Goal: Information Seeking & Learning: Learn about a topic

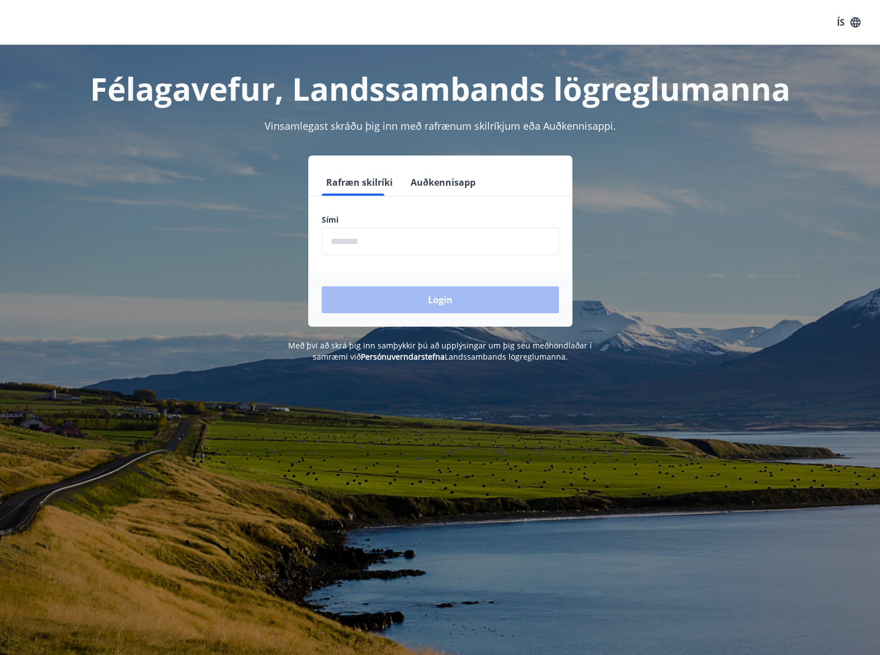
click at [469, 244] on input "phone" at bounding box center [440, 241] width 237 height 27
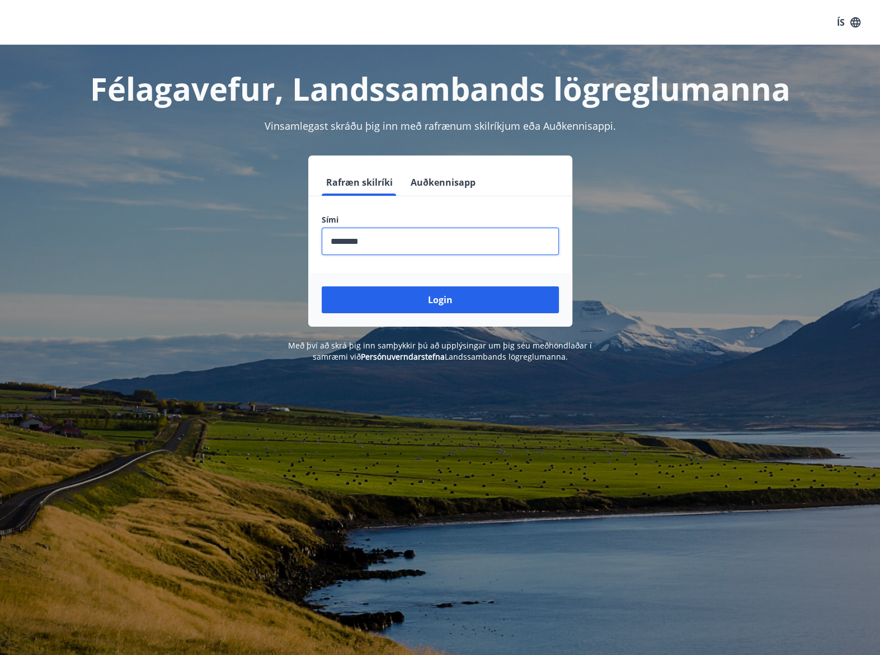
type input "********"
click at [322, 287] on button "Login" at bounding box center [440, 300] width 237 height 27
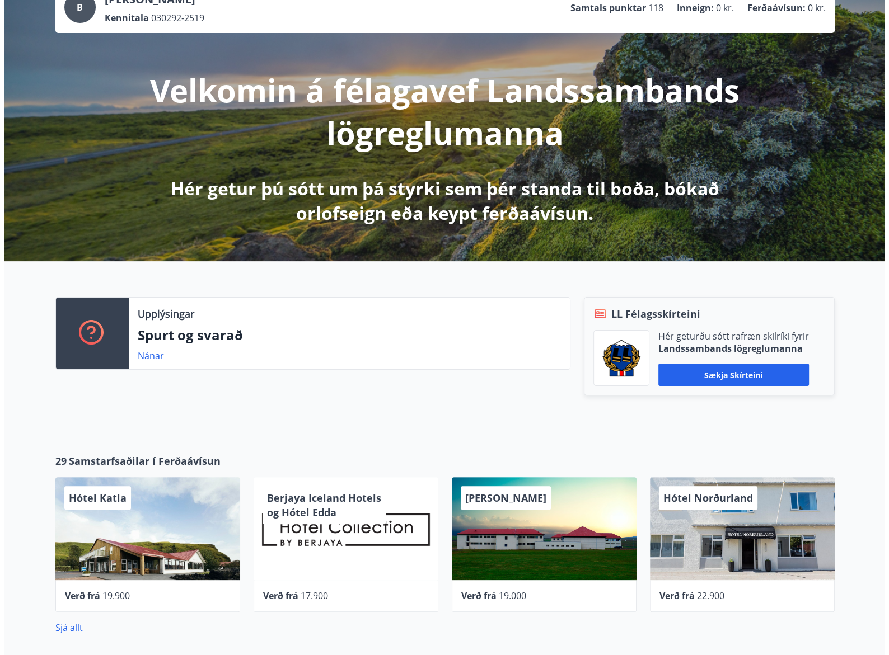
scroll to position [112, 0]
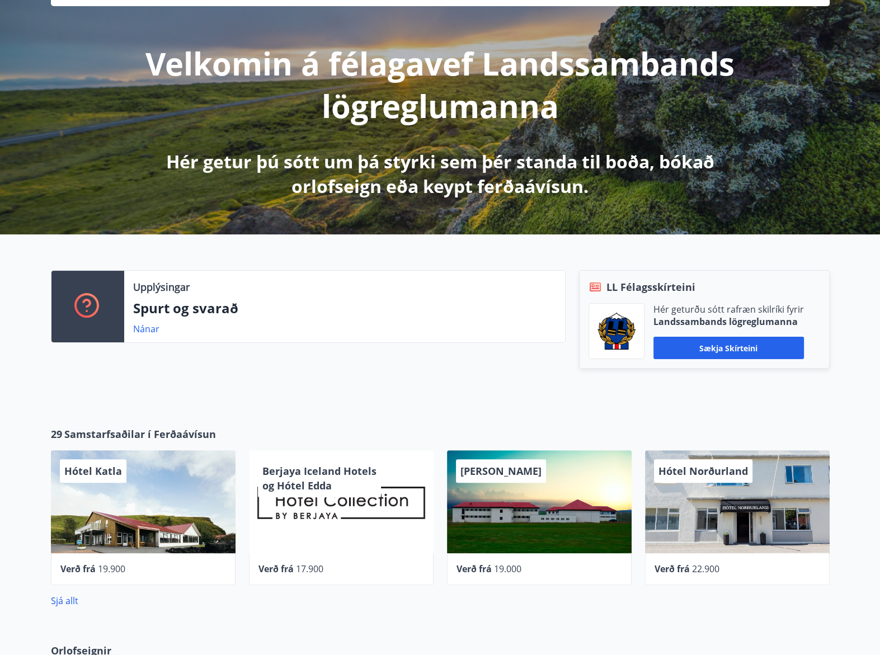
click at [397, 525] on div "Berjaya Iceland Hotels og Hótel Edda" at bounding box center [341, 502] width 185 height 103
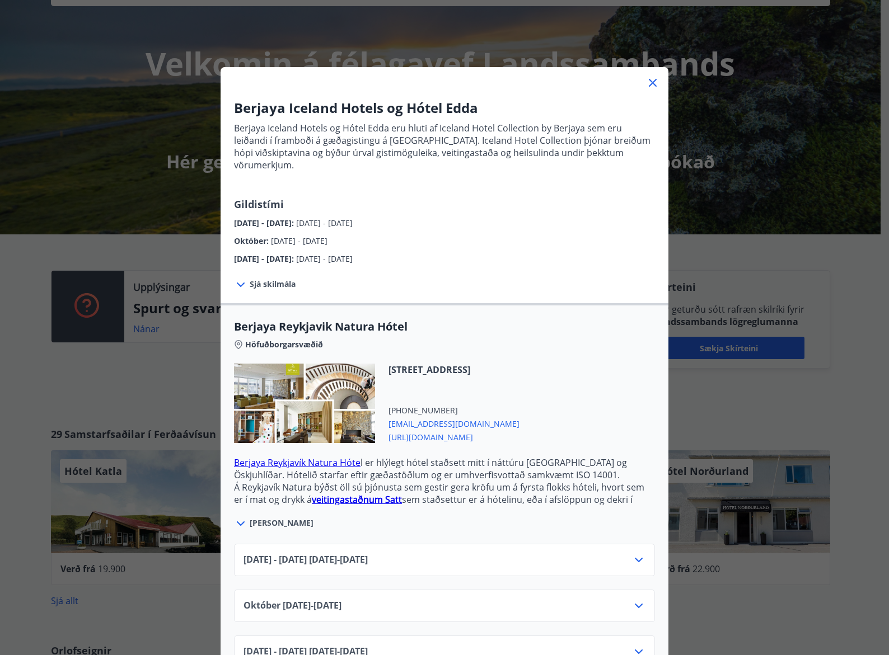
click at [651, 79] on icon at bounding box center [653, 83] width 8 height 8
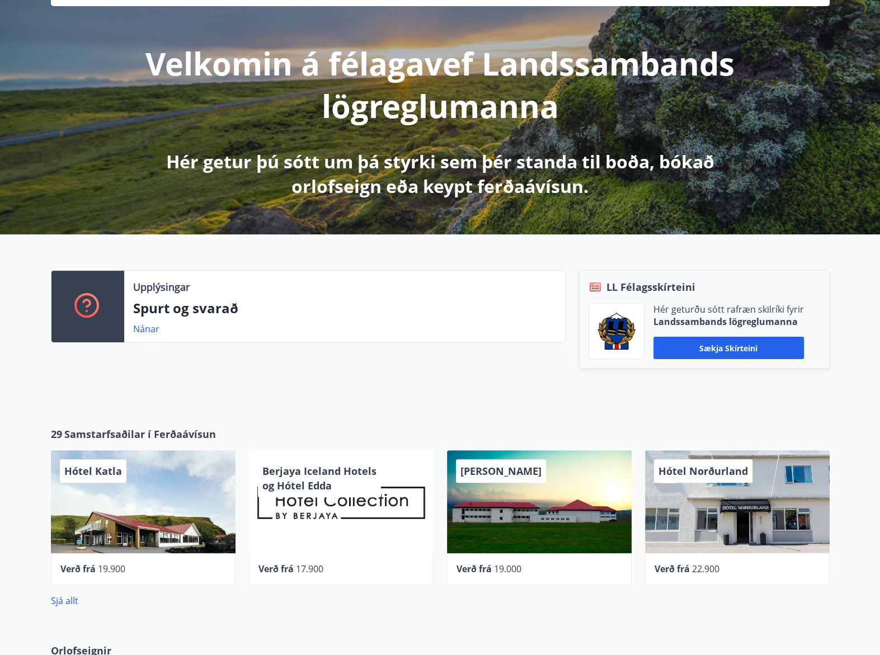
click at [733, 533] on div "Hótel Norðurland" at bounding box center [737, 502] width 185 height 103
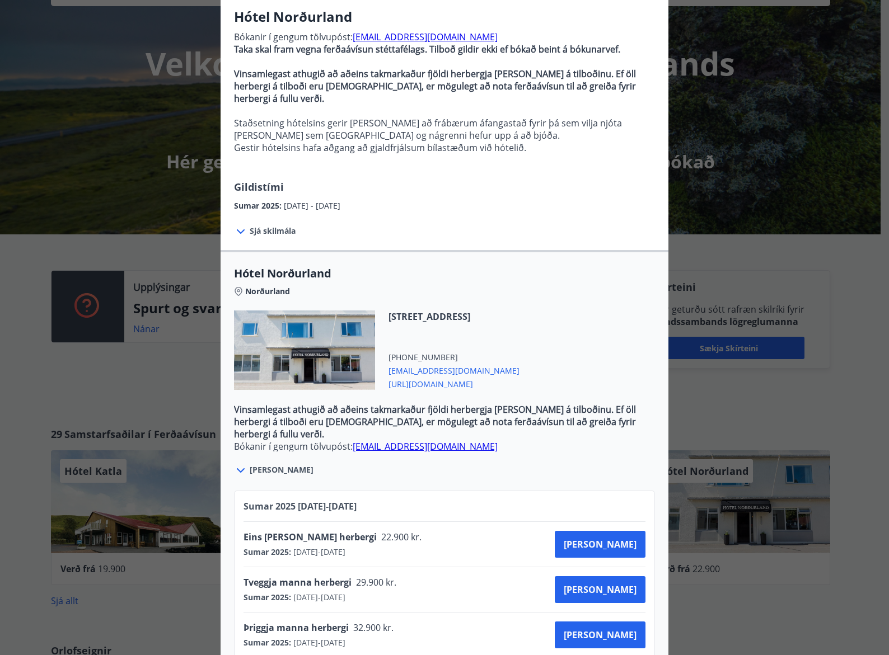
scroll to position [102, 0]
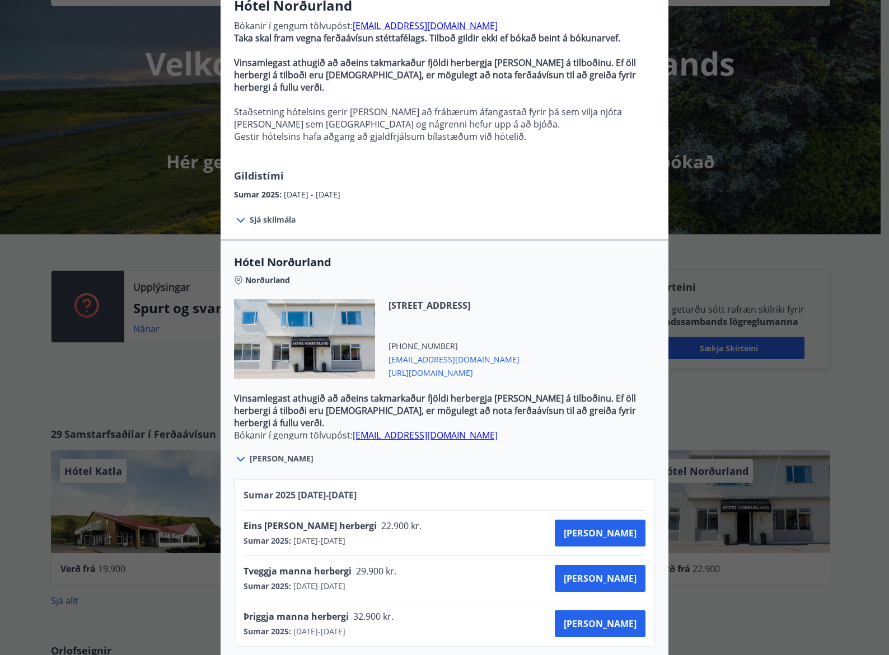
drag, startPoint x: 453, startPoint y: 362, endPoint x: 533, endPoint y: 274, distance: 118.9
click at [535, 270] on div "Norðurland" at bounding box center [444, 278] width 421 height 16
drag, startPoint x: 494, startPoint y: 361, endPoint x: 383, endPoint y: 359, distance: 111.4
click at [383, 359] on div "Geislagata 7, 600 Akureyri +354 4622600 booking@hotel-nordurland.is https://hot…" at bounding box center [447, 338] width 144 height 79
copy span "https://hotel-nordurland.is/"
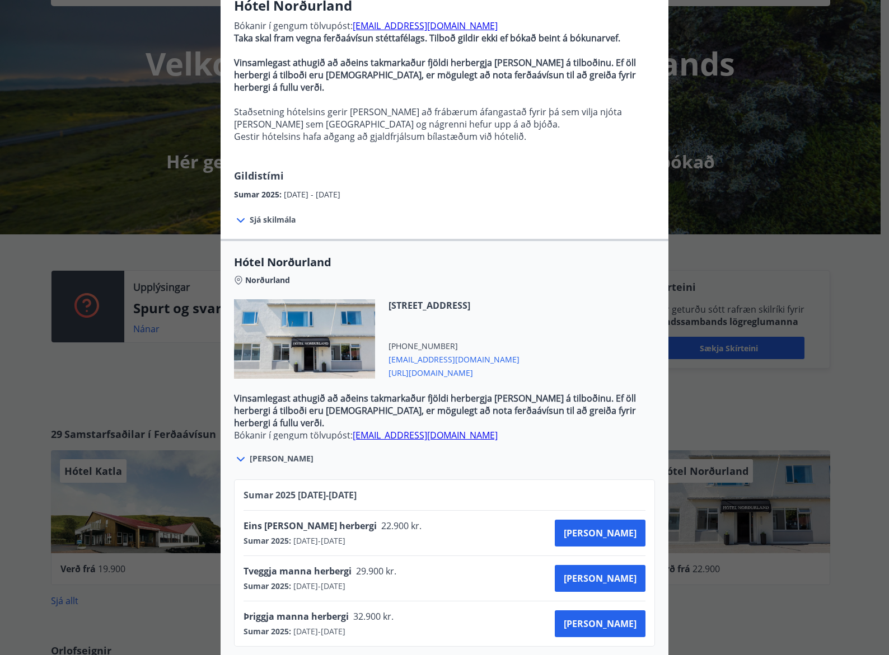
click at [58, 400] on div "Hótel Norðurland Bókanir í gengum tölvupóst: booking@hotel-nordurland.is Taka s…" at bounding box center [444, 225] width 889 height 655
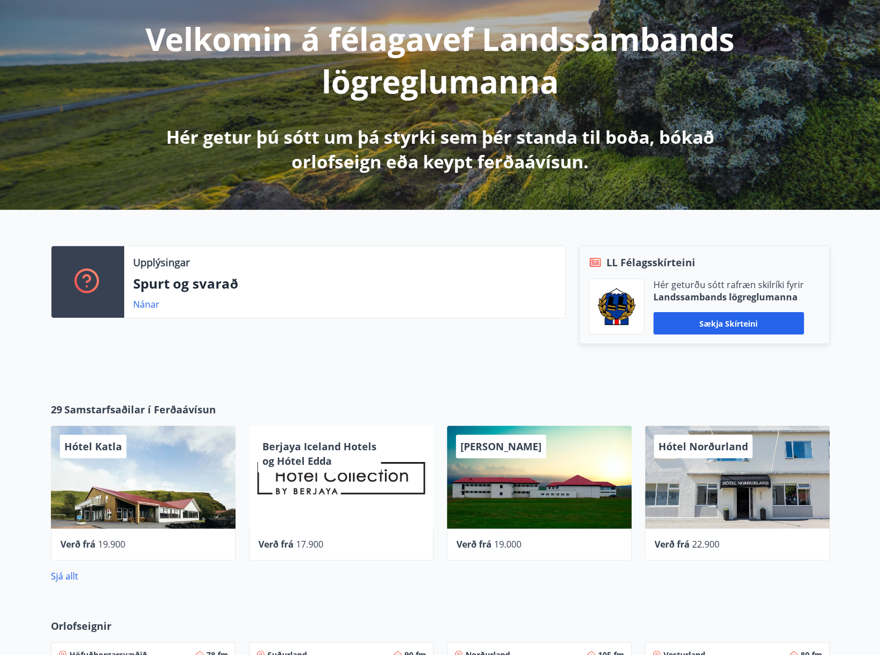
scroll to position [168, 0]
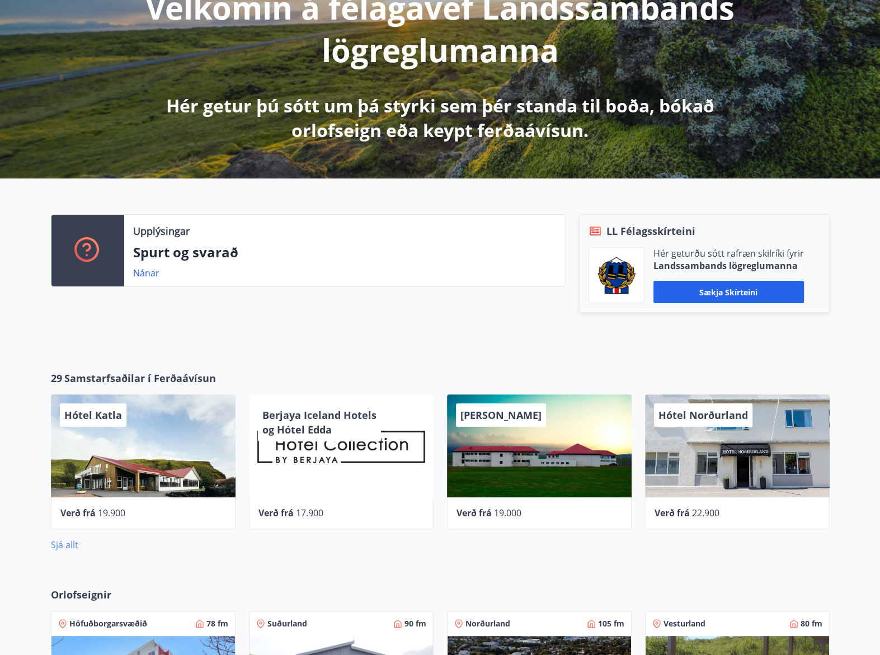
click at [72, 542] on link "Sjá allt" at bounding box center [64, 545] width 27 height 12
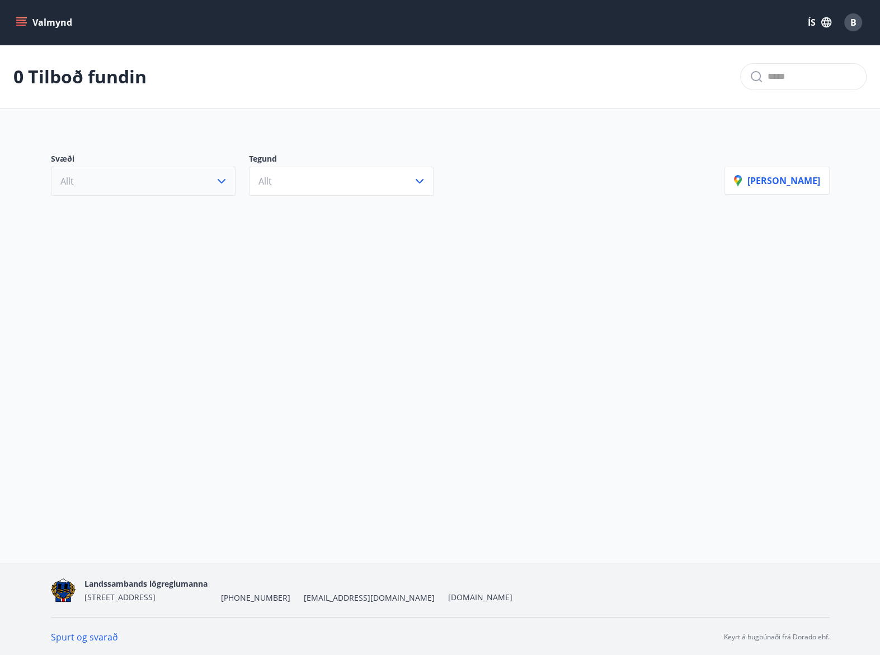
click at [195, 184] on button "Allt" at bounding box center [143, 181] width 185 height 29
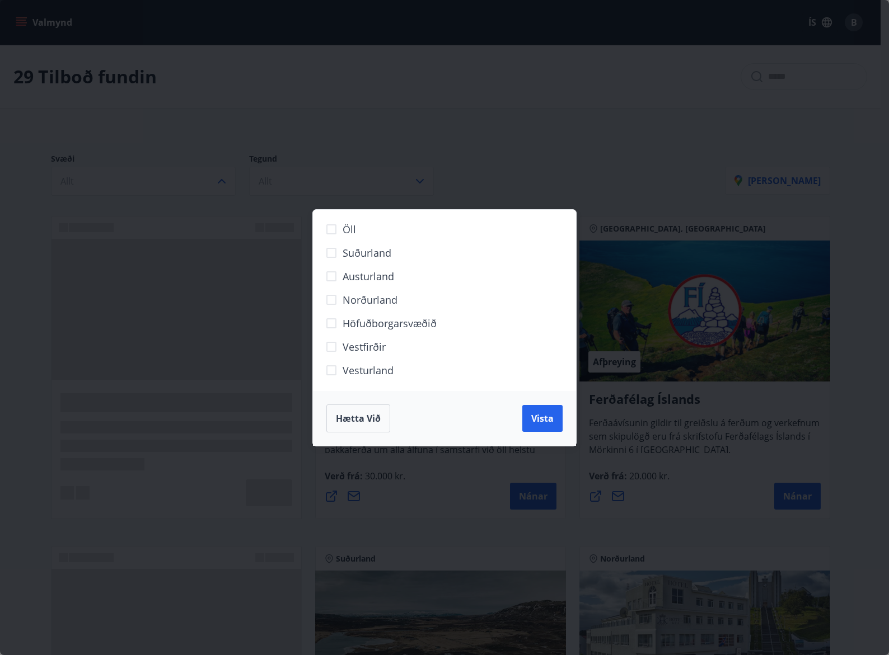
click at [358, 299] on span "Norðurland" at bounding box center [370, 300] width 55 height 15
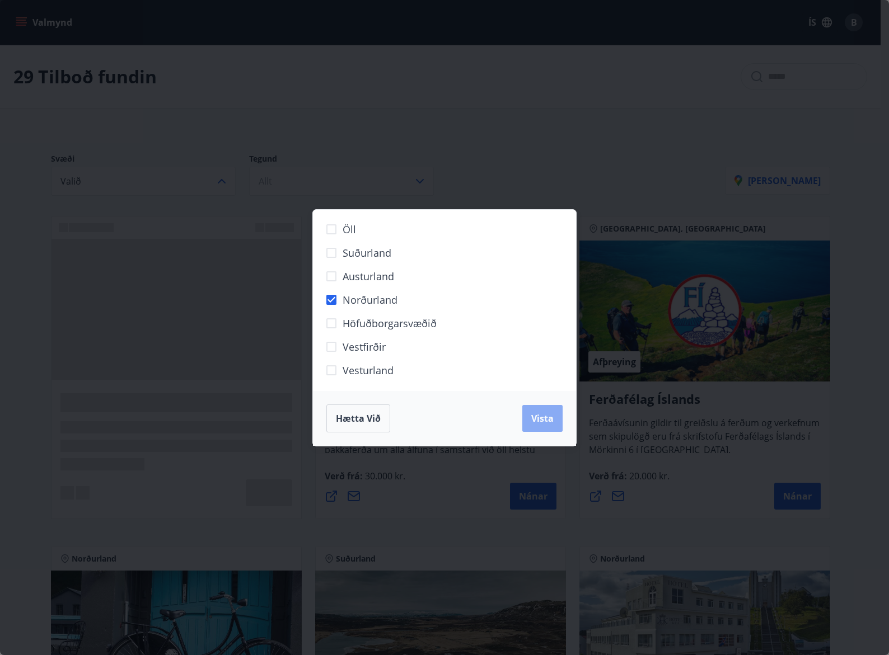
click at [542, 418] on span "Vista" at bounding box center [542, 419] width 22 height 12
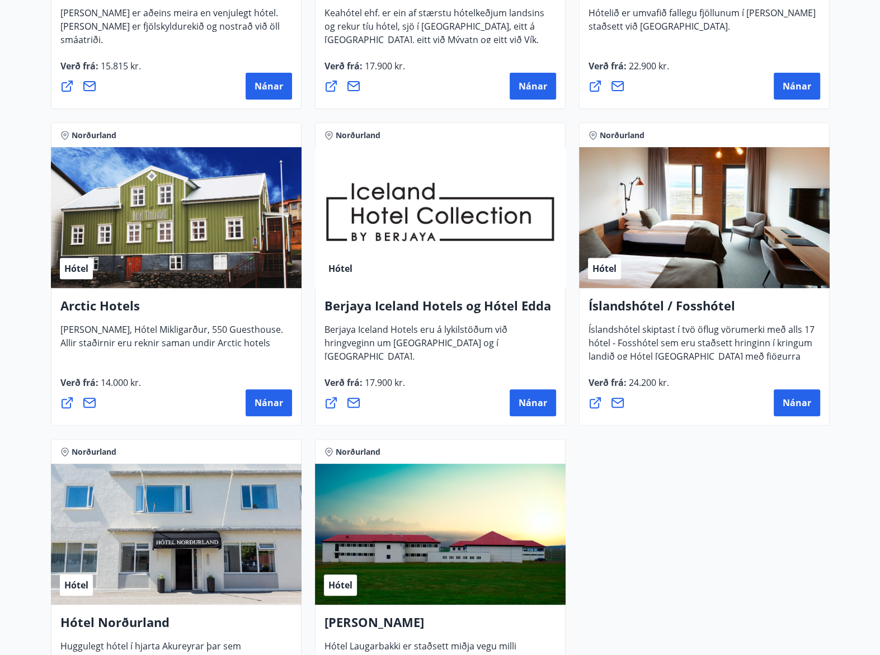
scroll to position [448, 0]
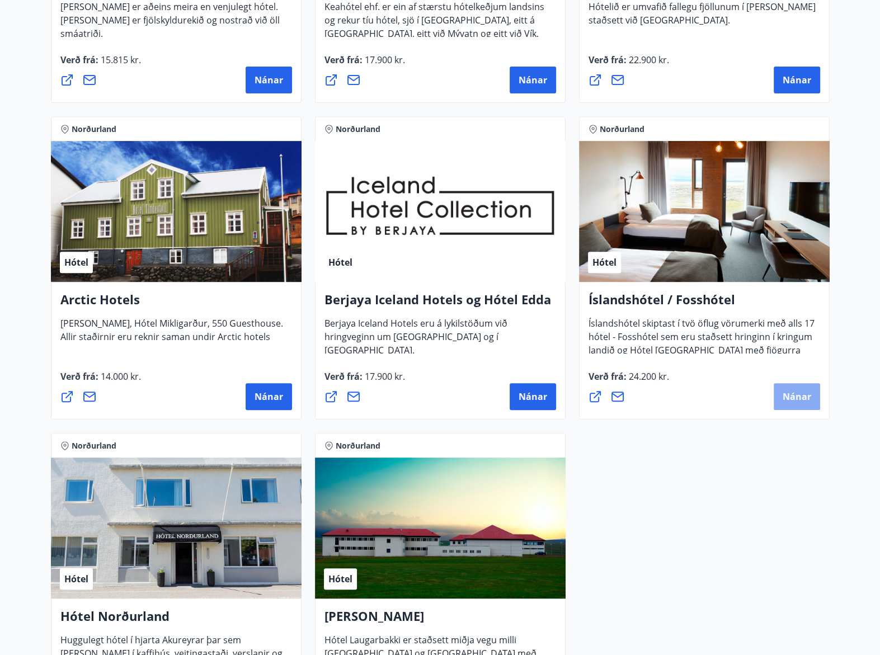
click at [794, 387] on button "Nánar" at bounding box center [797, 396] width 46 height 27
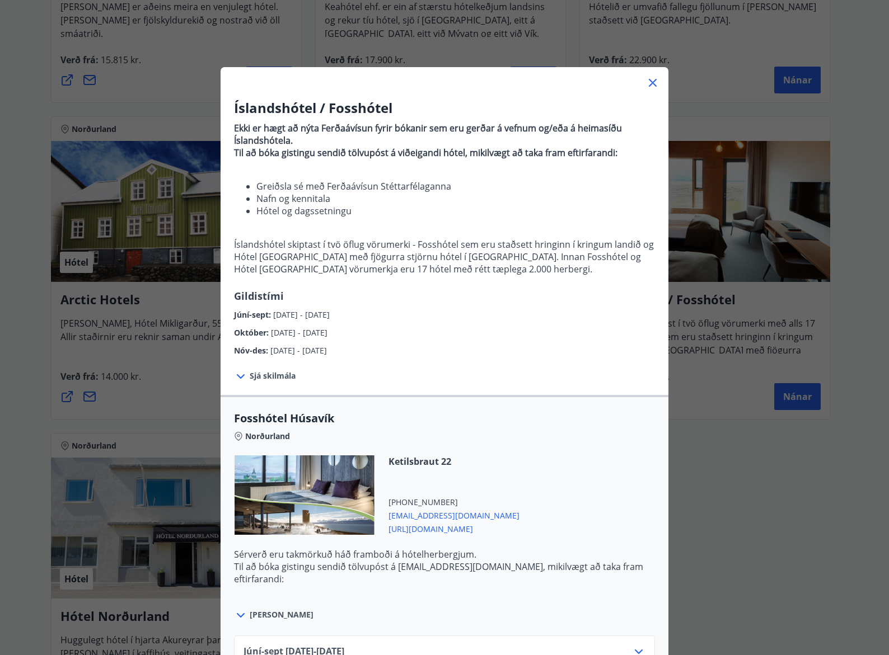
click at [765, 551] on div "Íslandshótel / Fosshótel Ekki er hægt að nýta Ferðaávísun fyrir bókanir sem eru…" at bounding box center [444, 327] width 889 height 655
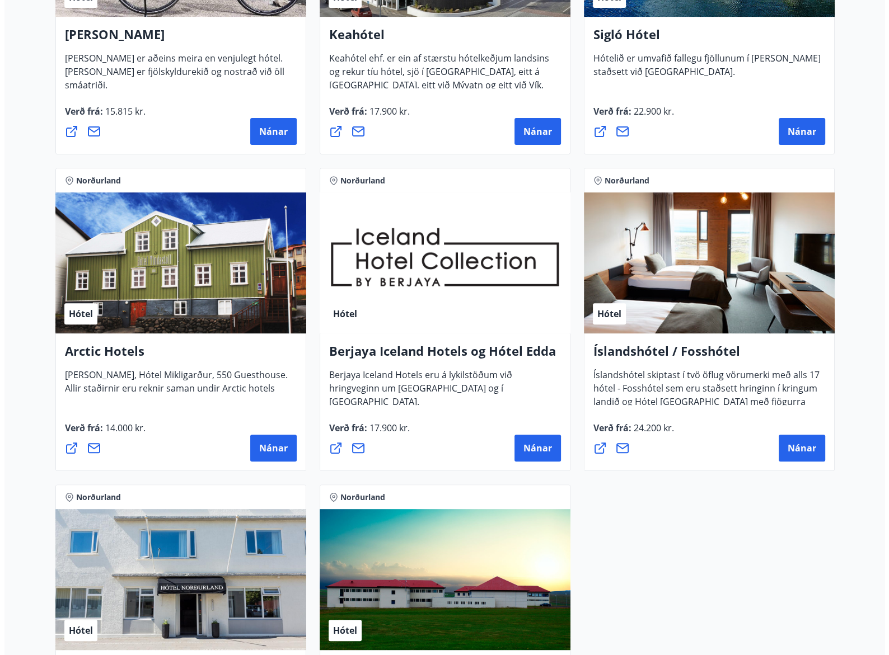
scroll to position [224, 0]
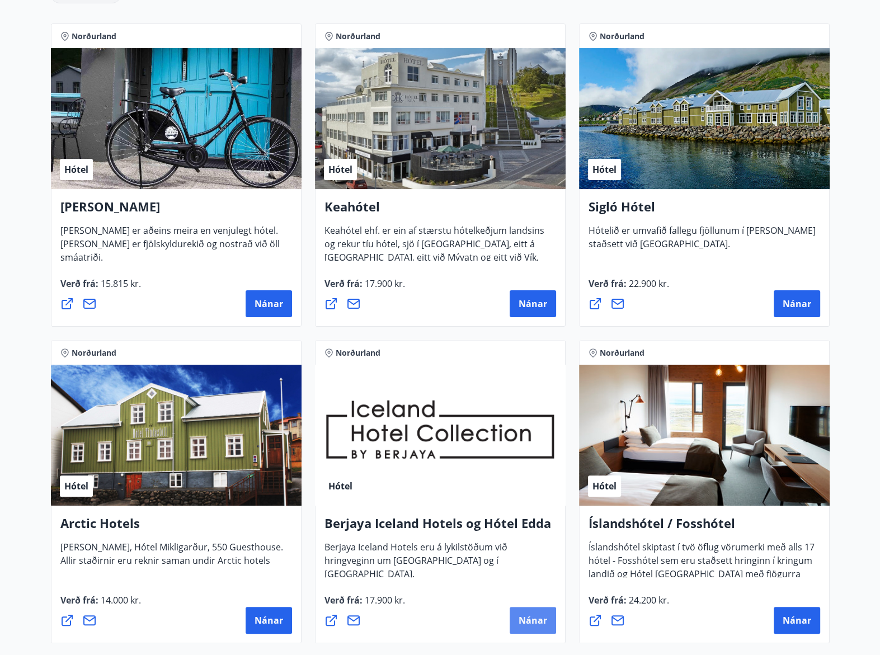
click at [529, 627] on button "Nánar" at bounding box center [533, 620] width 46 height 27
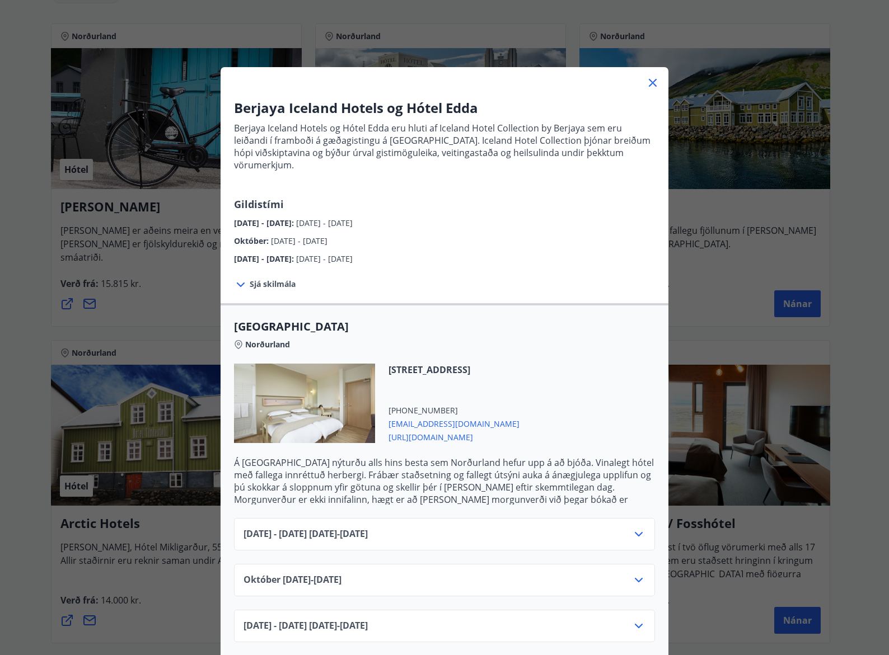
drag, startPoint x: 591, startPoint y: 422, endPoint x: 377, endPoint y: 439, distance: 215.0
click at [377, 439] on div "Þingvallastræti 23, 600 Akureyri +354 5181000 reservations@icehotels.is https:/…" at bounding box center [444, 410] width 421 height 93
copy span "https://www.icelandhotelcollectionbyberjaya.com/is"
click at [655, 87] on div at bounding box center [445, 78] width 448 height 22
click at [652, 81] on icon at bounding box center [652, 82] width 13 height 13
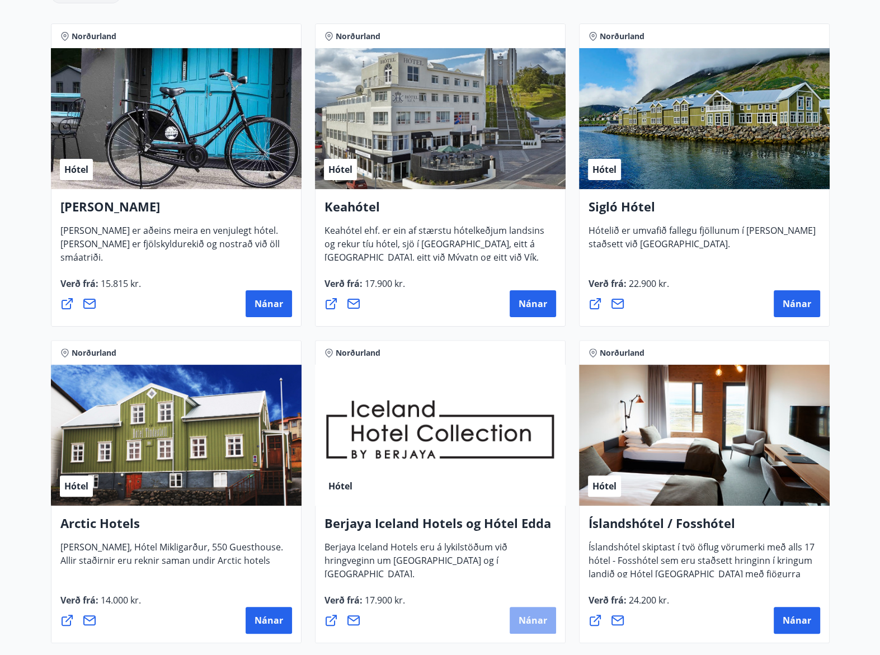
click at [528, 617] on span "Nánar" at bounding box center [533, 621] width 29 height 12
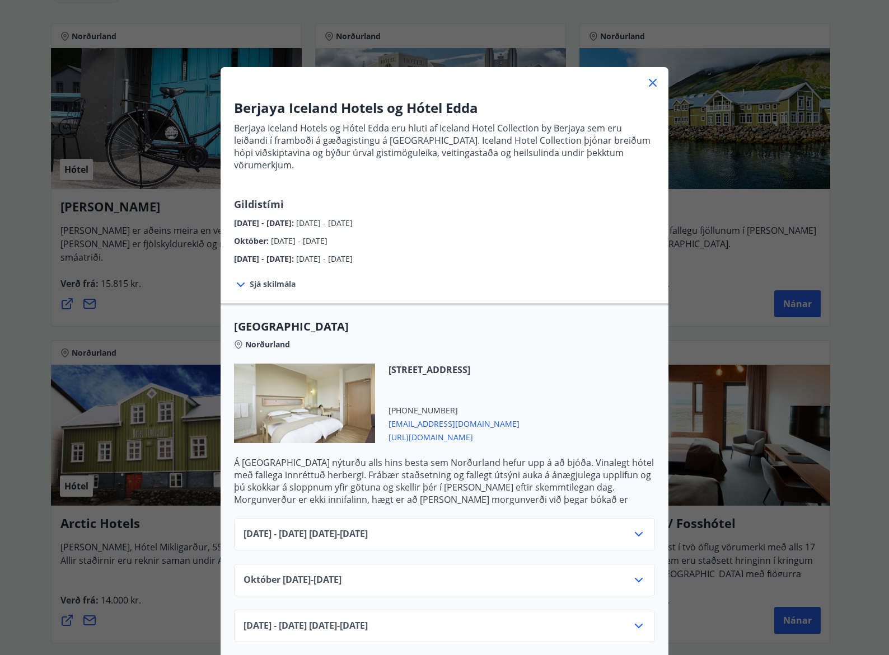
click at [266, 279] on span "Sjá skilmála" at bounding box center [273, 284] width 46 height 11
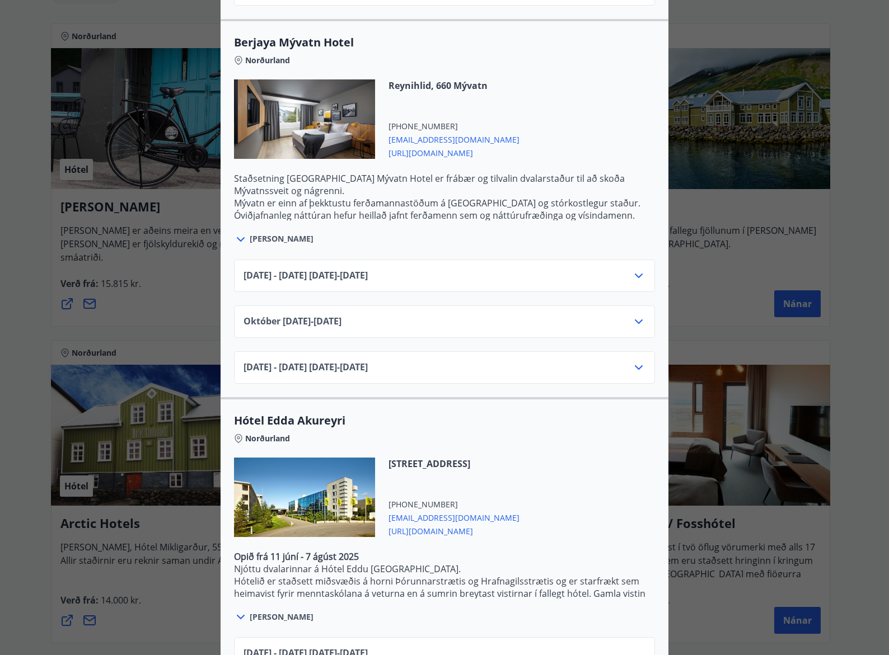
scroll to position [728, 0]
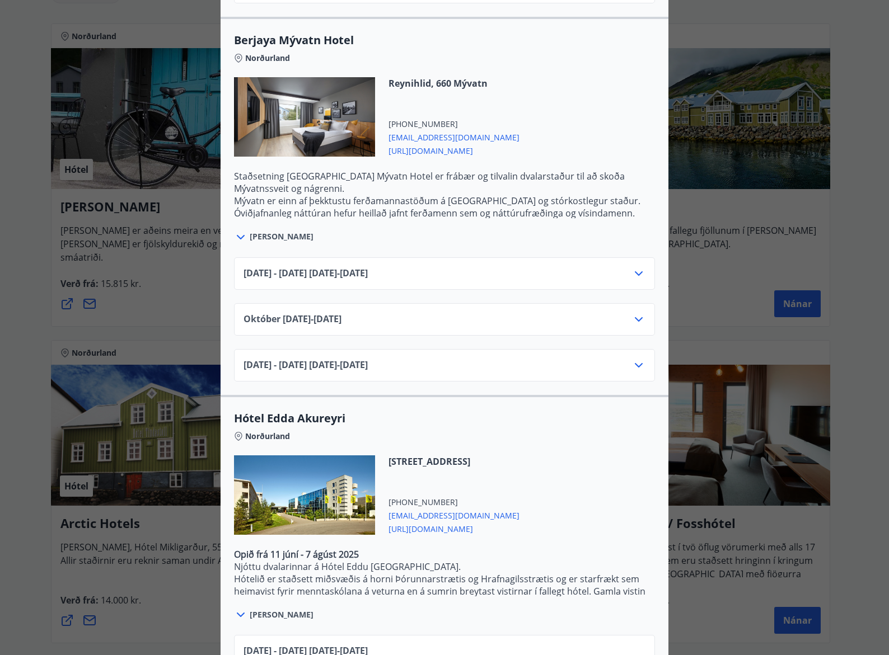
drag, startPoint x: 582, startPoint y: 513, endPoint x: 385, endPoint y: 519, distance: 197.1
click at [385, 519] on div "Eyrarlandsvegi 28, 600 Akureyri +354 4444900 reservations@icehotels.is https://…" at bounding box center [444, 502] width 421 height 93
copy span "https://www.icelandhotelcollectionbyberjaya.com/is"
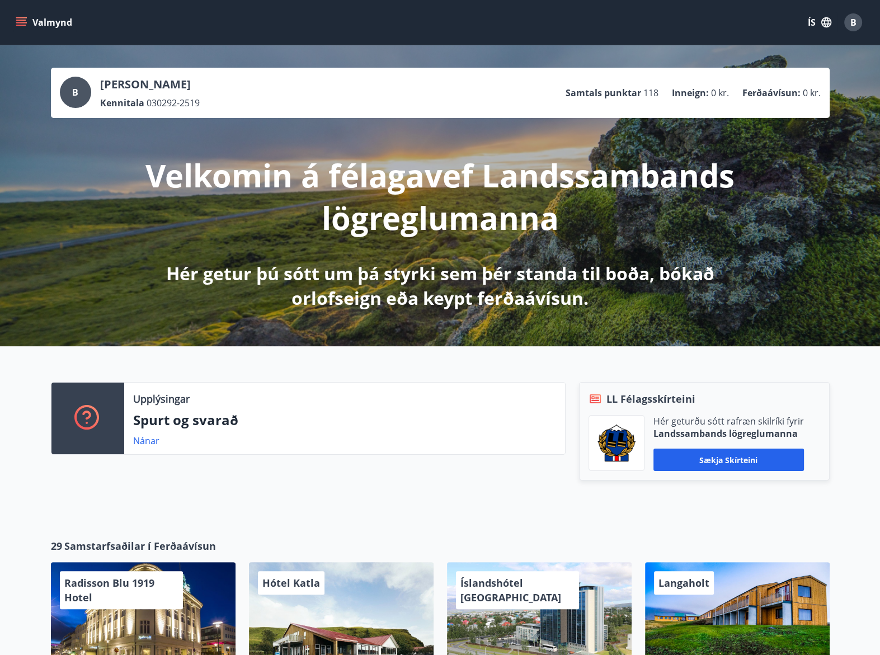
click at [21, 13] on button "Valmynd" at bounding box center [44, 22] width 63 height 20
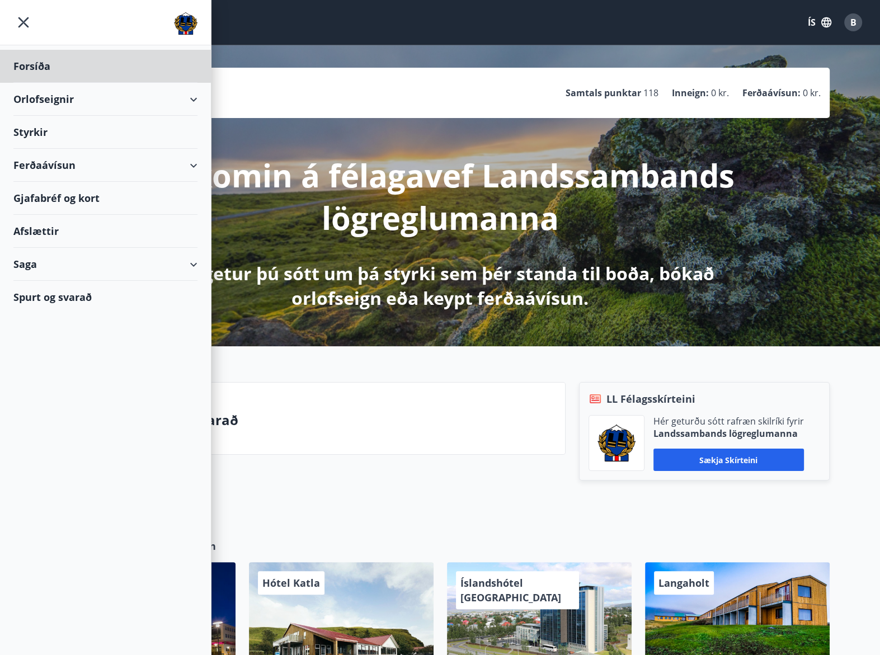
click at [45, 83] on div "Styrkir" at bounding box center [105, 66] width 184 height 33
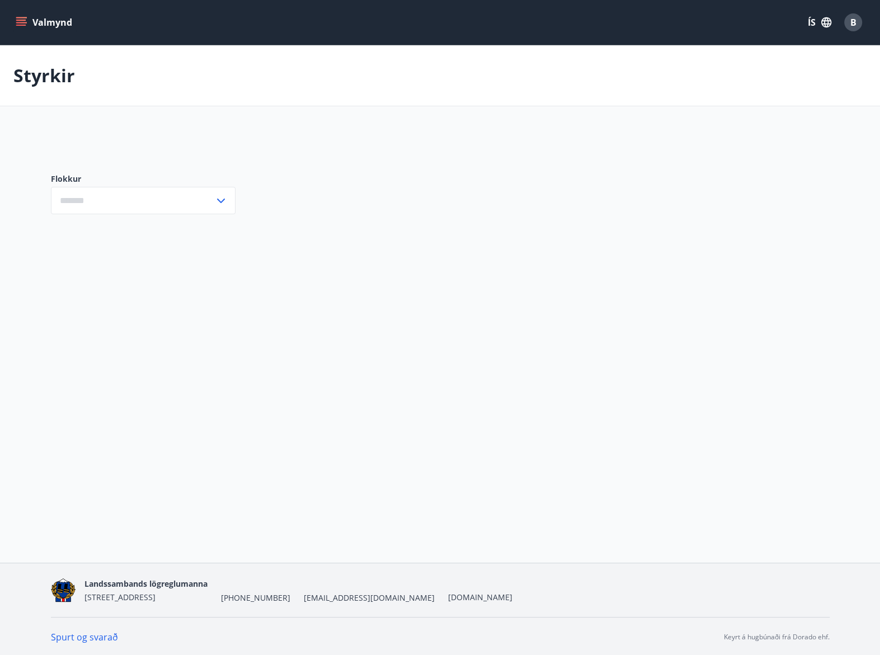
type input "***"
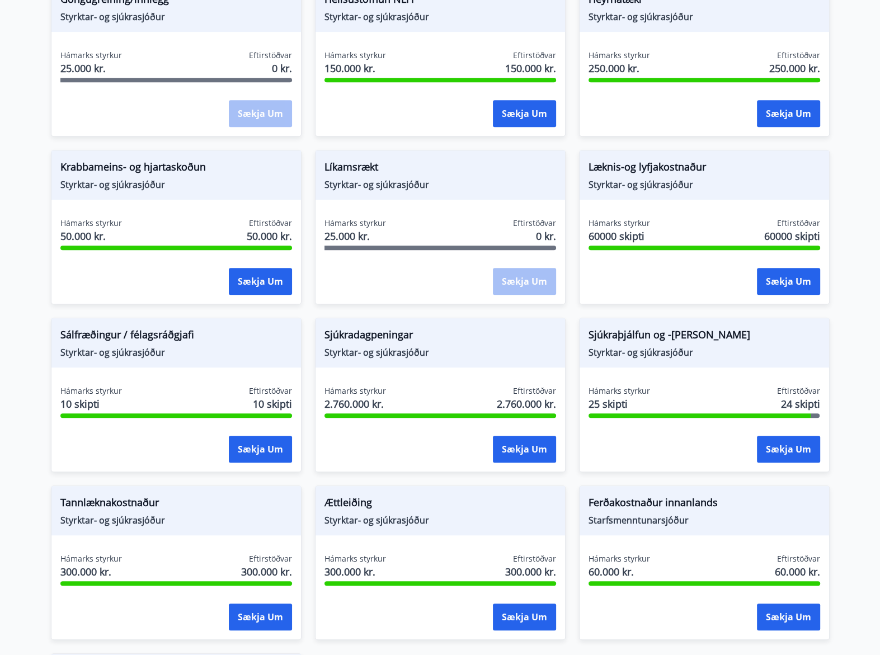
scroll to position [560, 0]
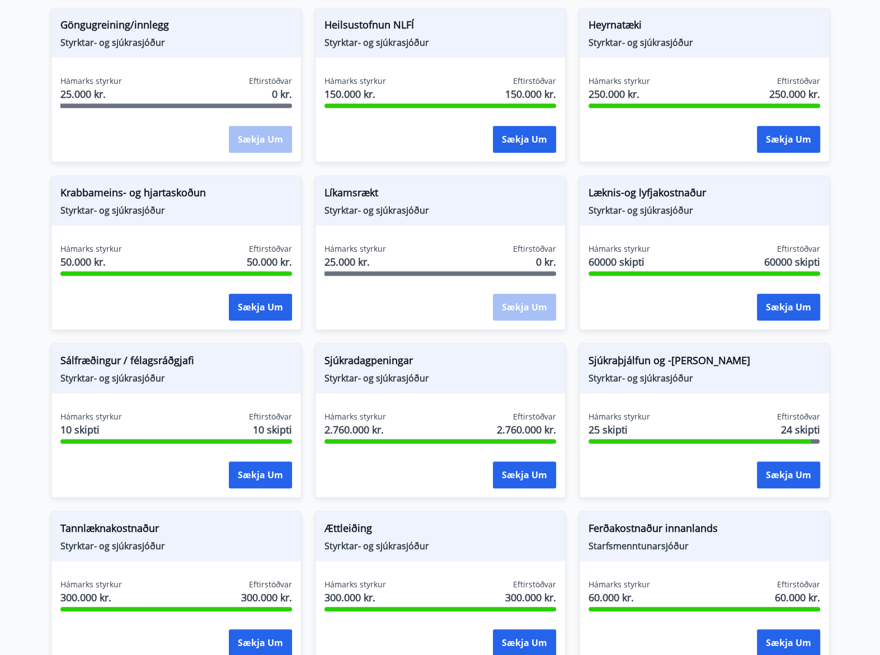
click at [661, 199] on span "Læknis-og lyfjakostnaður" at bounding box center [705, 194] width 232 height 19
click at [634, 212] on span "Styrktar- og sjúkrasjóður" at bounding box center [705, 210] width 232 height 12
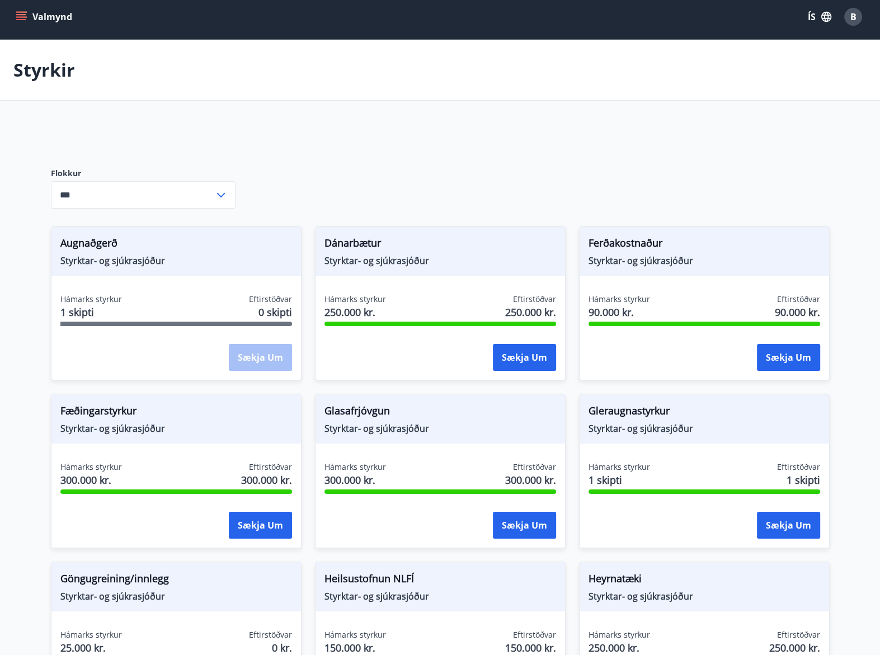
scroll to position [0, 0]
